Goal: Find contact information: Find contact information

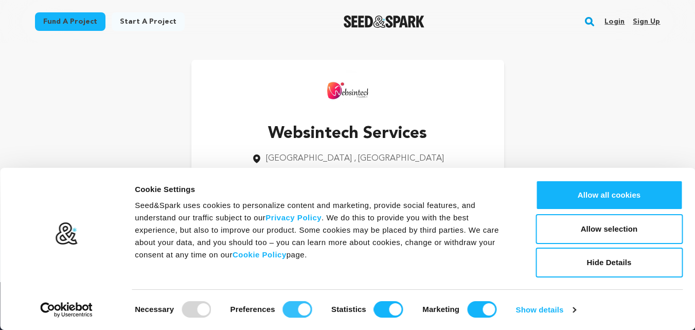
click at [290, 312] on input "Preferences" at bounding box center [297, 309] width 29 height 16
checkbox input "false"
click at [382, 311] on input "Statistics" at bounding box center [388, 309] width 29 height 16
checkbox input "false"
click at [478, 312] on input "Marketing" at bounding box center [481, 309] width 29 height 16
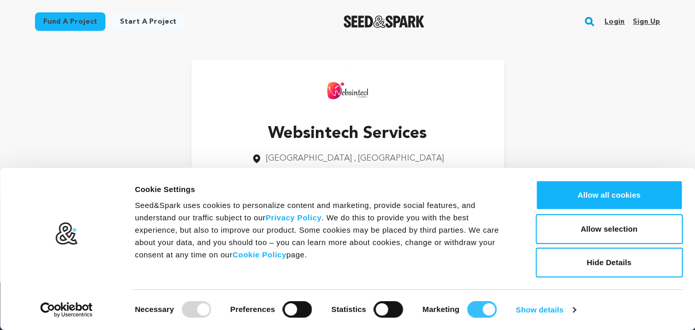
checkbox input "false"
click at [572, 311] on div "Consent Selection Necessary Preferences Statistics Marketing Show details" at bounding box center [407, 303] width 551 height 29
click at [557, 311] on link "Show details" at bounding box center [546, 309] width 60 height 15
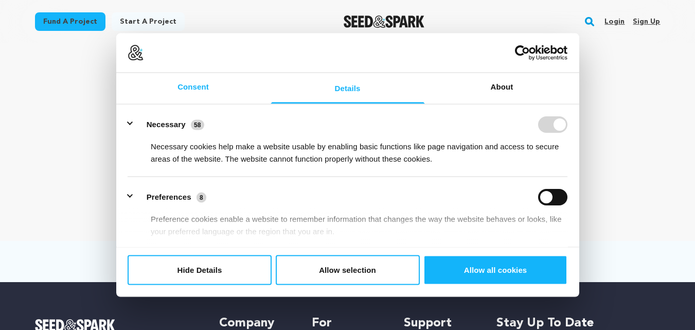
drag, startPoint x: 193, startPoint y: 92, endPoint x: 202, endPoint y: 93, distance: 8.9
click at [193, 92] on link "Consent" at bounding box center [193, 88] width 154 height 31
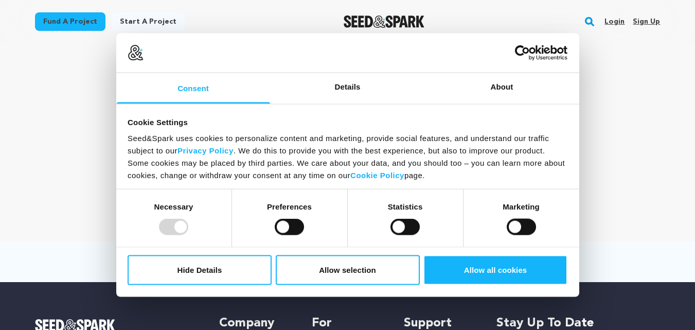
scroll to position [5, 0]
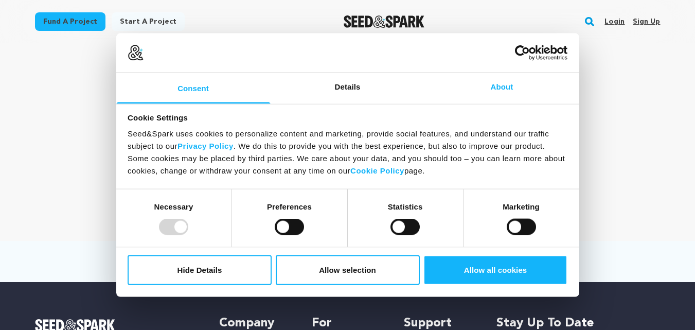
click at [496, 98] on link "About" at bounding box center [502, 88] width 154 height 31
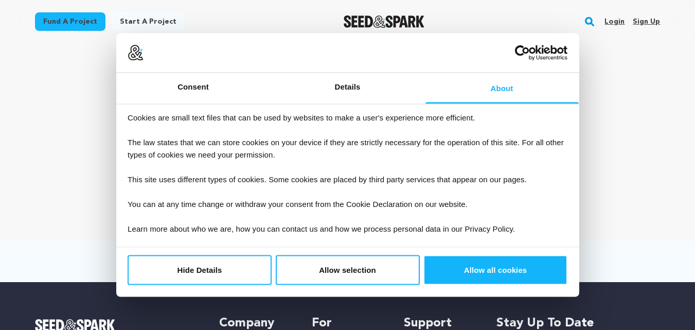
scroll to position [224, 0]
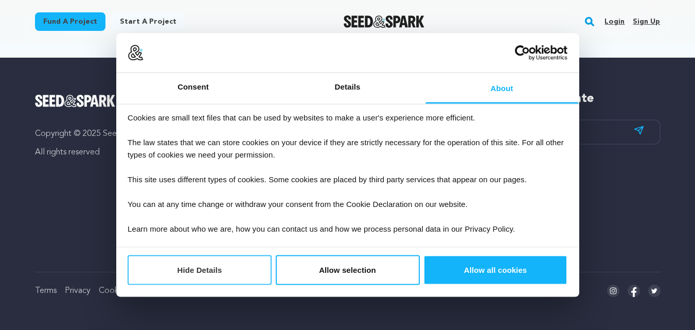
click at [222, 267] on button "Hide Details" at bounding box center [200, 270] width 144 height 30
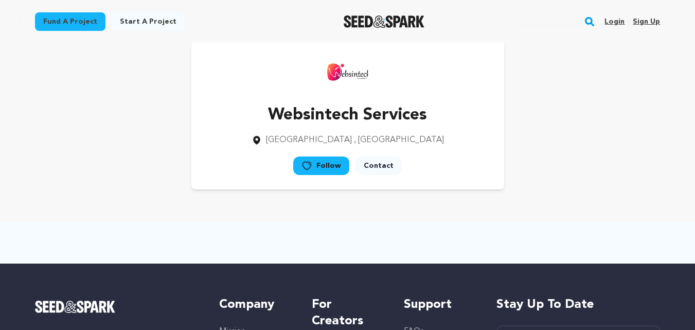
scroll to position [0, 0]
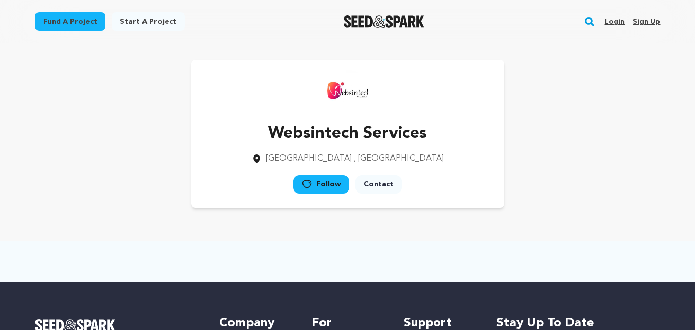
click at [378, 185] on link "Contact" at bounding box center [378, 184] width 46 height 19
